Goal: Find specific page/section: Find specific page/section

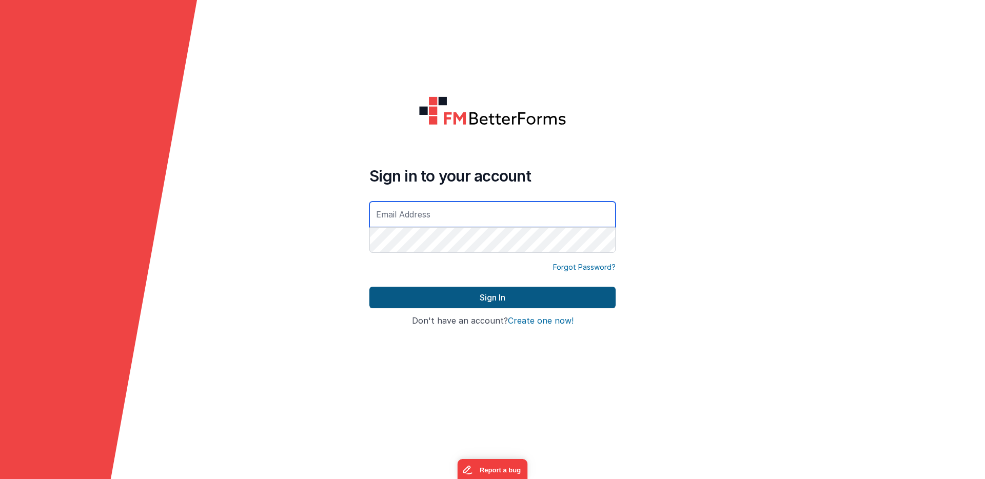
type input "[PERSON_NAME][EMAIL_ADDRESS][PERSON_NAME][DOMAIN_NAME]"
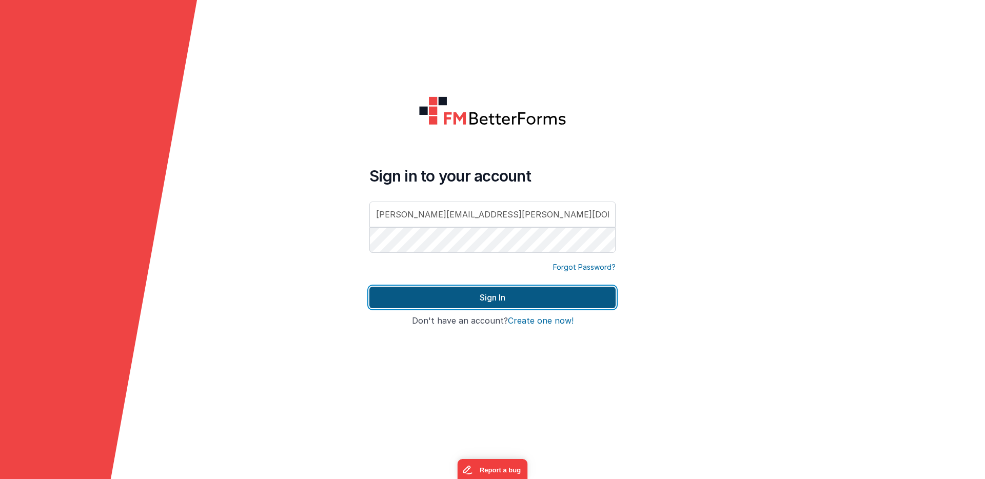
click at [474, 296] on button "Sign In" at bounding box center [492, 298] width 246 height 22
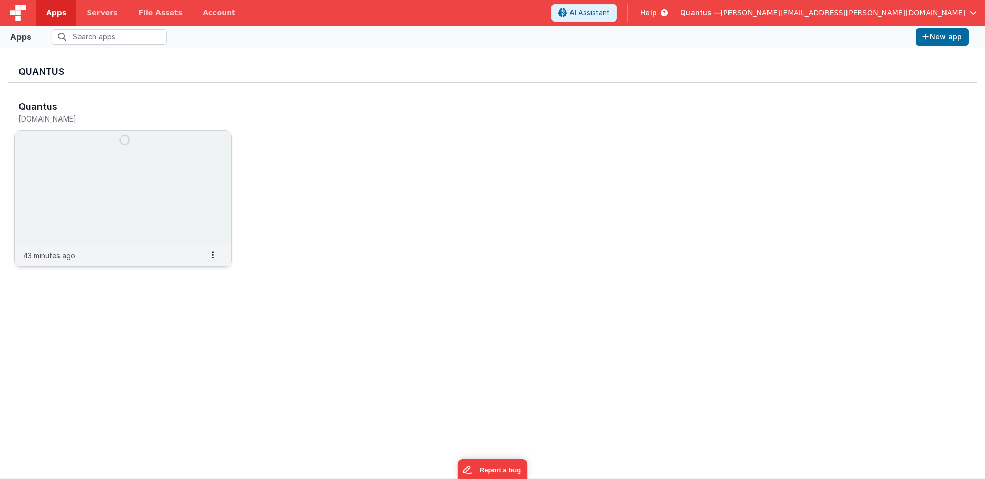
click at [199, 157] on img at bounding box center [123, 188] width 216 height 115
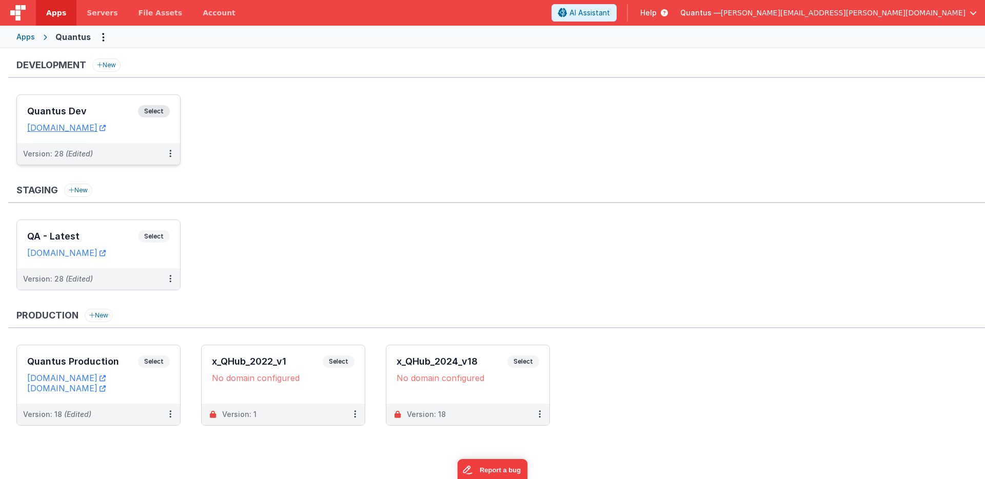
click at [129, 137] on div "Quantus Dev Select URLs [DOMAIN_NAME]" at bounding box center [98, 119] width 163 height 48
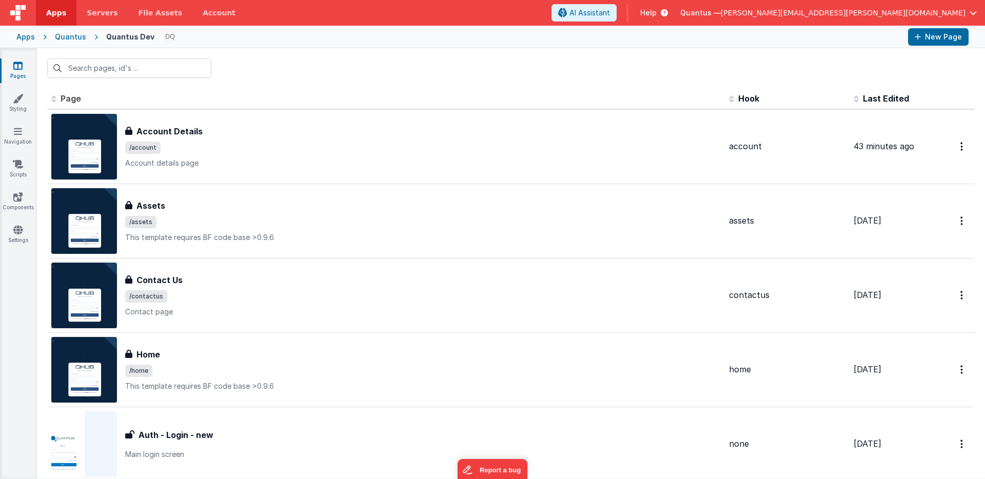
click at [866, 97] on span "Last Edited" at bounding box center [886, 98] width 46 height 10
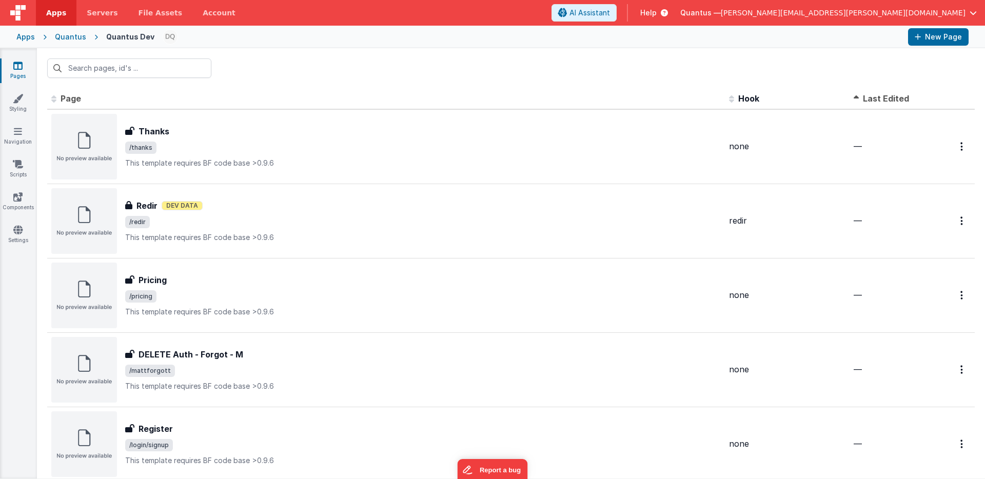
click at [866, 97] on span "Last Edited" at bounding box center [886, 98] width 46 height 10
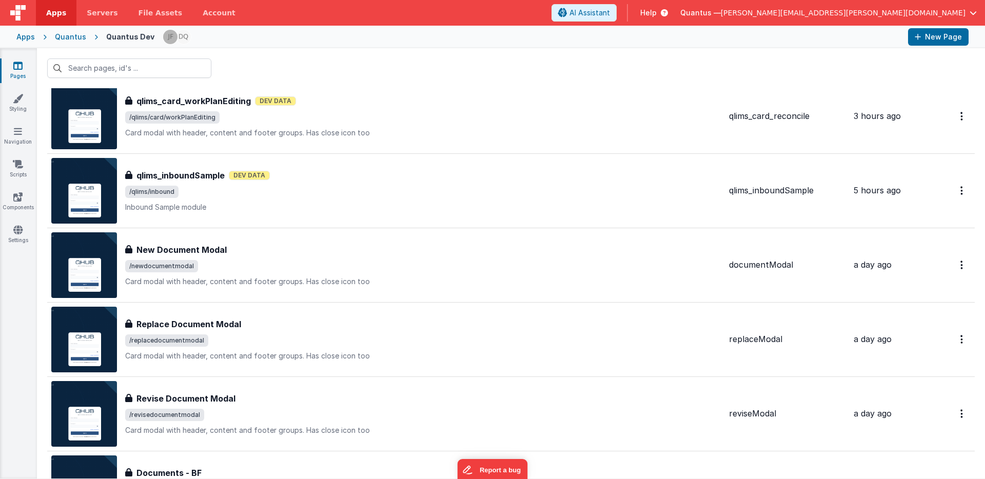
scroll to position [180, 0]
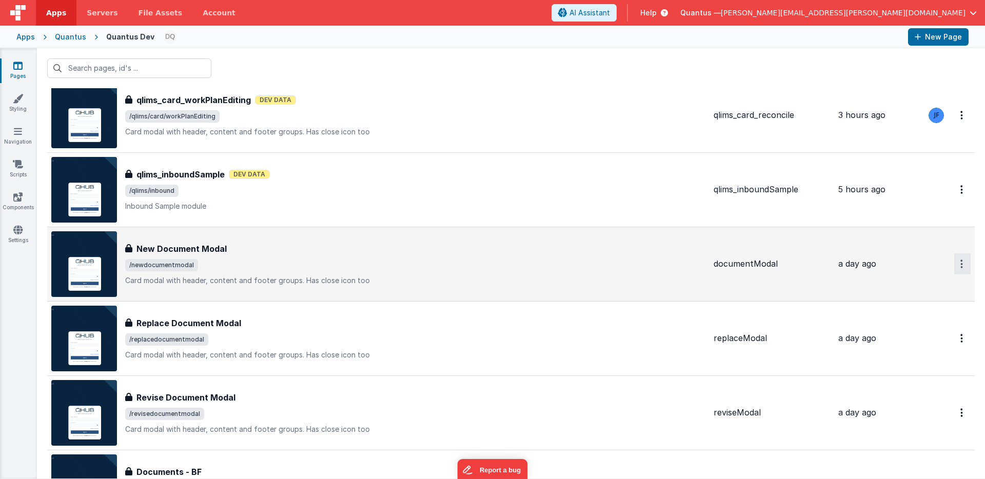
click at [954, 264] on button "Options" at bounding box center [962, 263] width 16 height 21
click at [905, 286] on link "Preview" at bounding box center [925, 288] width 90 height 18
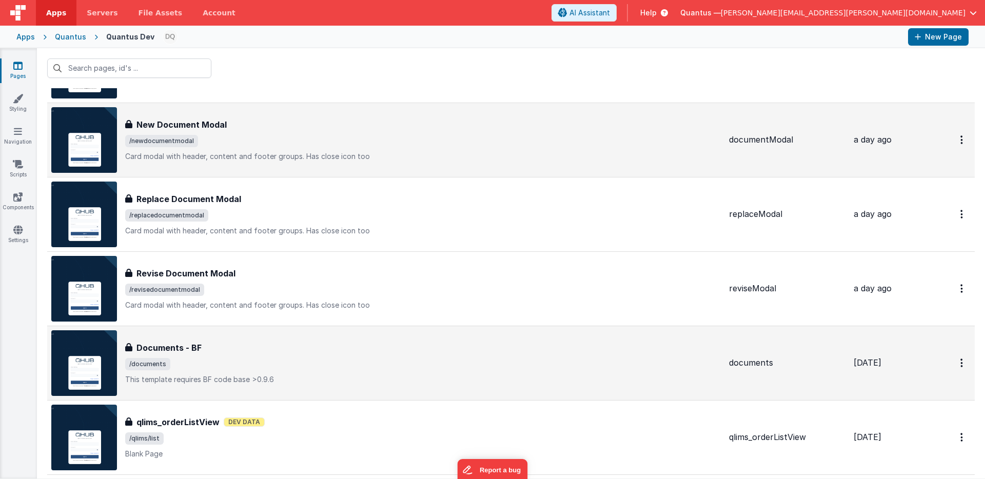
scroll to position [305, 0]
click at [960, 365] on icon "Options" at bounding box center [961, 362] width 3 height 9
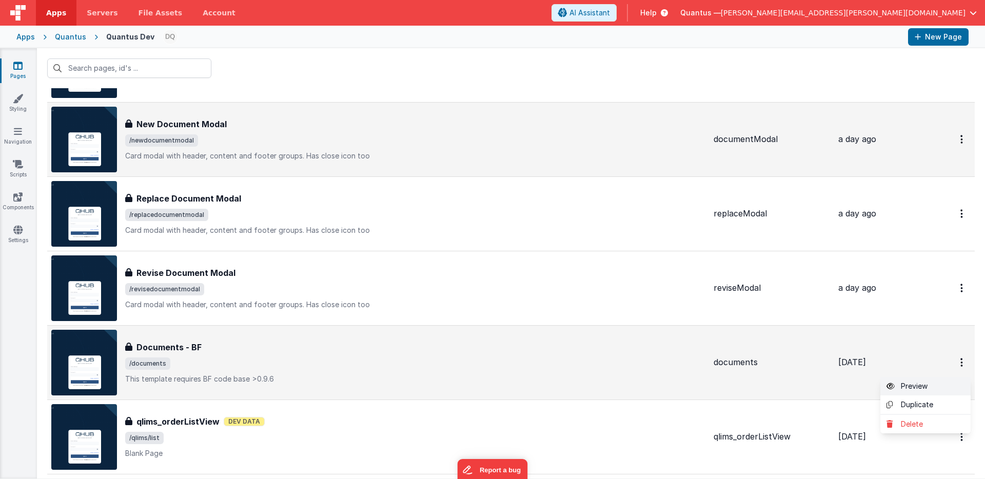
click at [914, 386] on link "Preview" at bounding box center [925, 386] width 90 height 18
